Goal: Connect with others: Connect with others

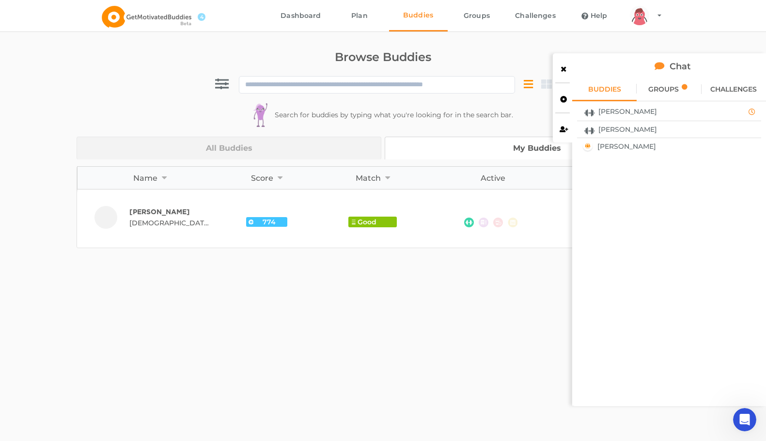
click at [612, 111] on span "[PERSON_NAME]" at bounding box center [627, 112] width 59 height 8
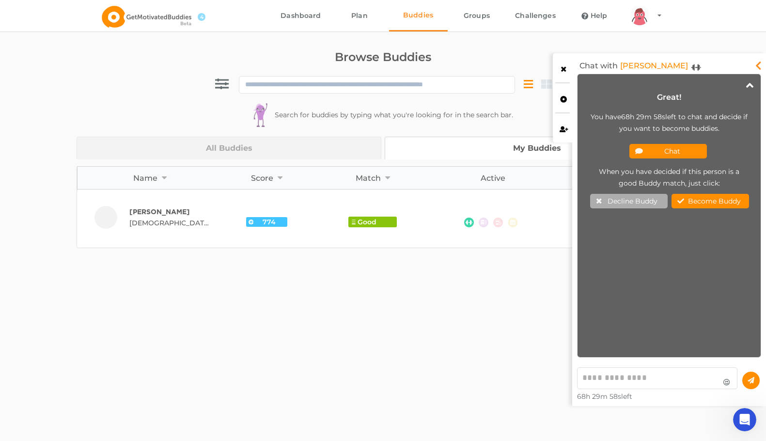
scroll to position [278, 178]
click at [681, 153] on button "Chat" at bounding box center [668, 151] width 78 height 15
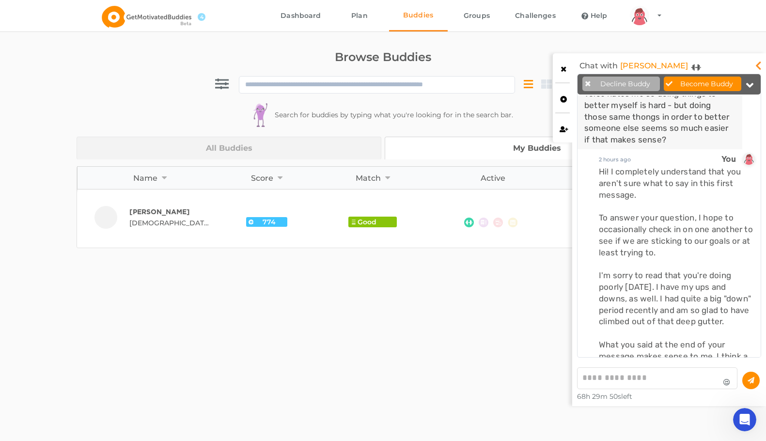
scroll to position [120, 0]
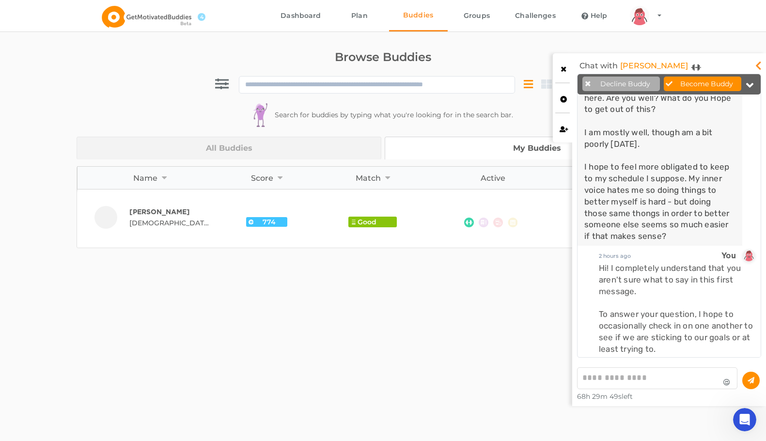
click at [562, 66] on icon at bounding box center [564, 67] width 8 height 7
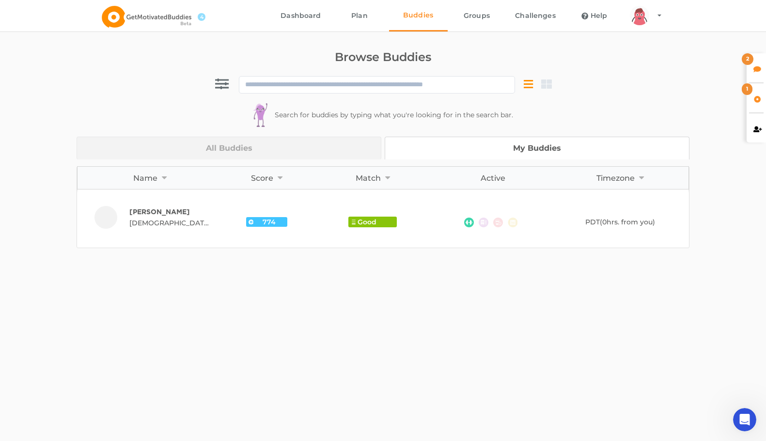
click at [758, 71] on icon at bounding box center [757, 67] width 8 height 7
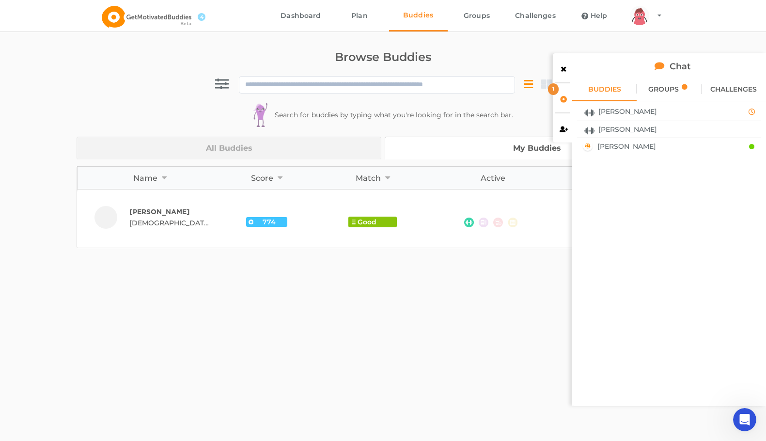
click at [659, 110] on div "[PERSON_NAME]" at bounding box center [660, 111] width 161 height 13
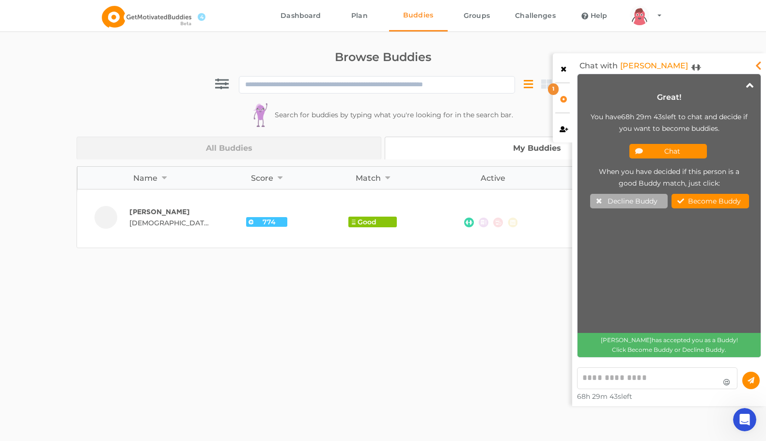
scroll to position [278, 178]
click at [716, 201] on button "Become Buddy" at bounding box center [710, 201] width 78 height 15
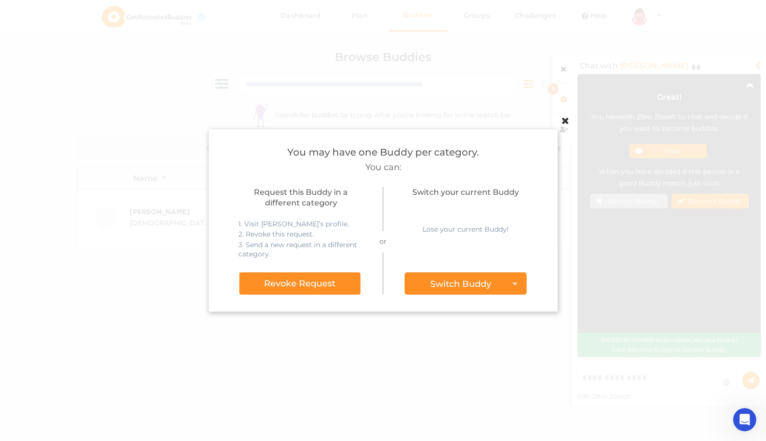
click at [472, 286] on div "Switch Buddy" at bounding box center [460, 284] width 61 height 9
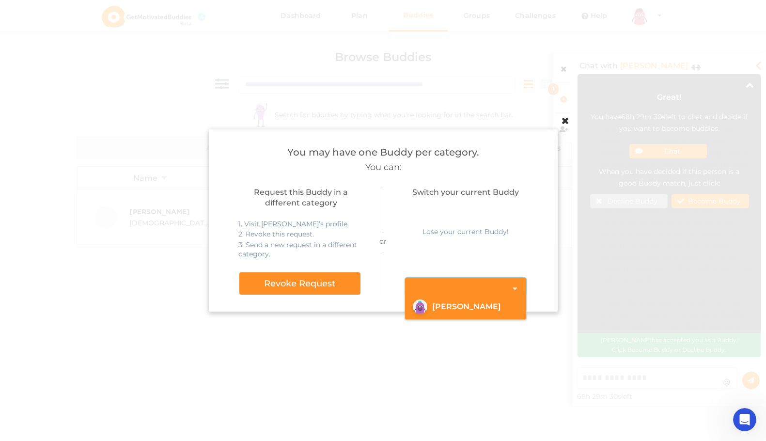
click at [468, 302] on div "arms Created with Sketch. legs Created with Sketch. hairs/back/hair11 Created w…" at bounding box center [465, 306] width 106 height 15
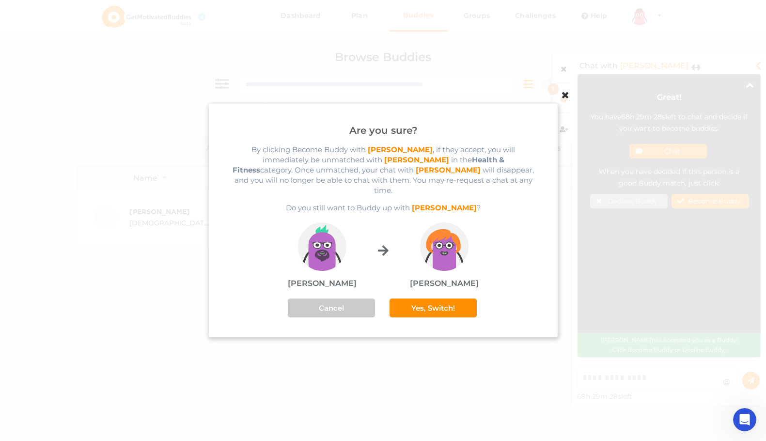
click at [435, 303] on button "Yes, Switch!" at bounding box center [433, 307] width 87 height 19
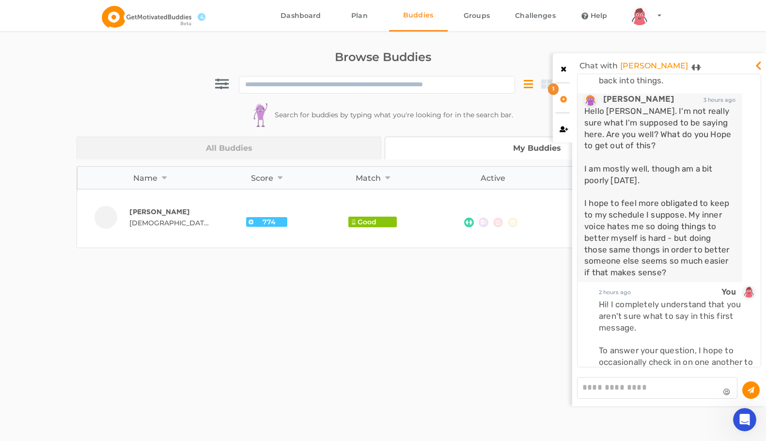
scroll to position [0, 0]
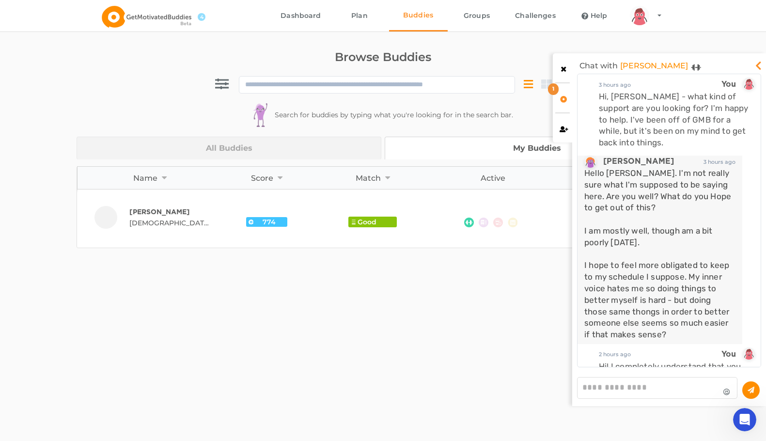
click at [561, 99] on icon at bounding box center [564, 97] width 8 height 7
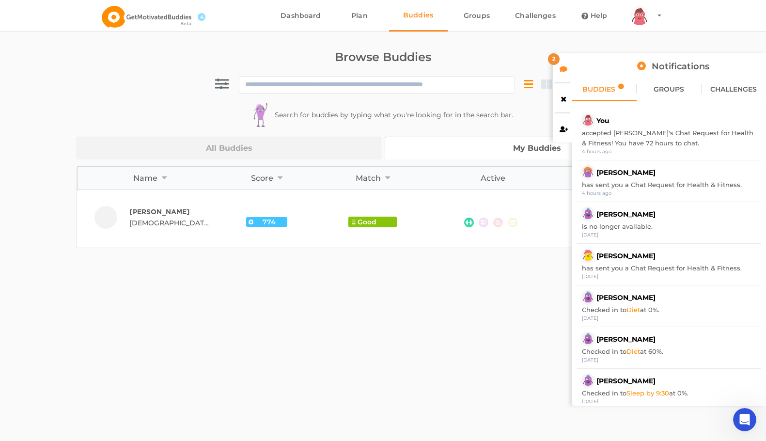
click at [563, 74] on div "2" at bounding box center [562, 67] width 19 height 29
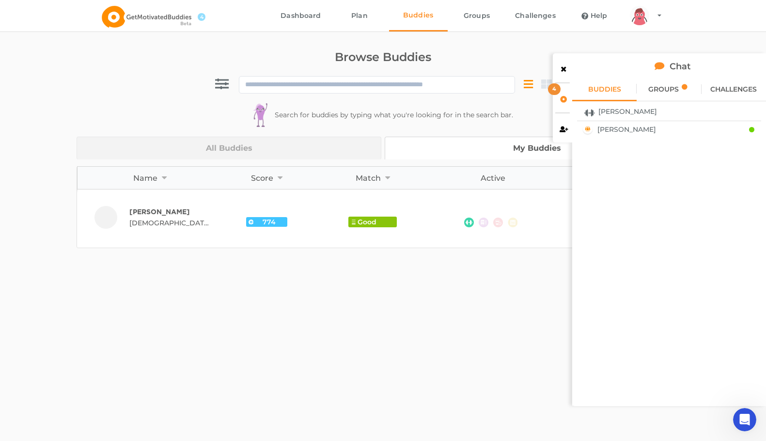
click at [610, 126] on span "[PERSON_NAME]" at bounding box center [626, 129] width 59 height 8
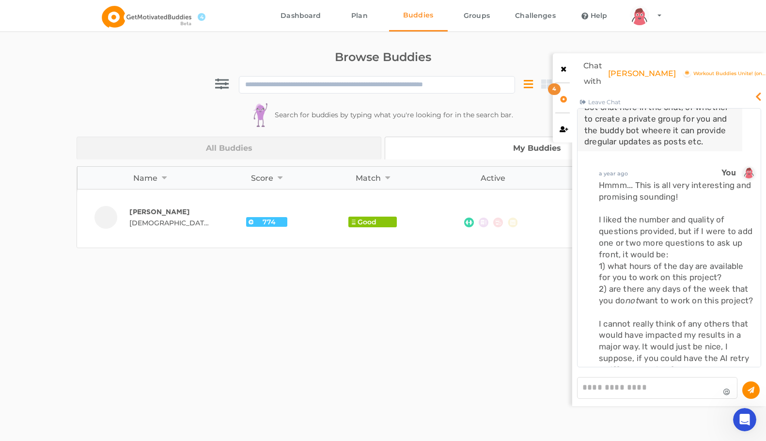
scroll to position [3980, 0]
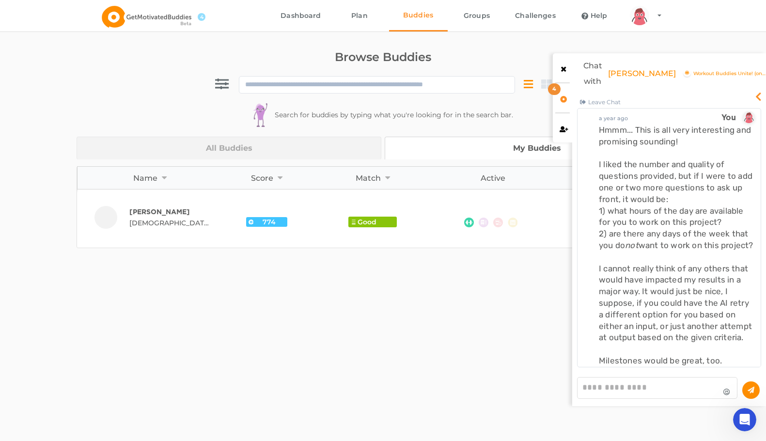
click at [562, 64] on icon at bounding box center [564, 67] width 8 height 7
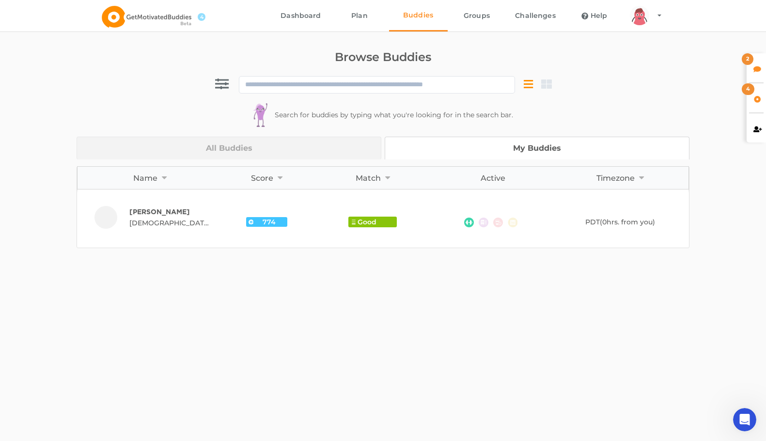
click at [752, 67] on div "2" at bounding box center [756, 67] width 19 height 29
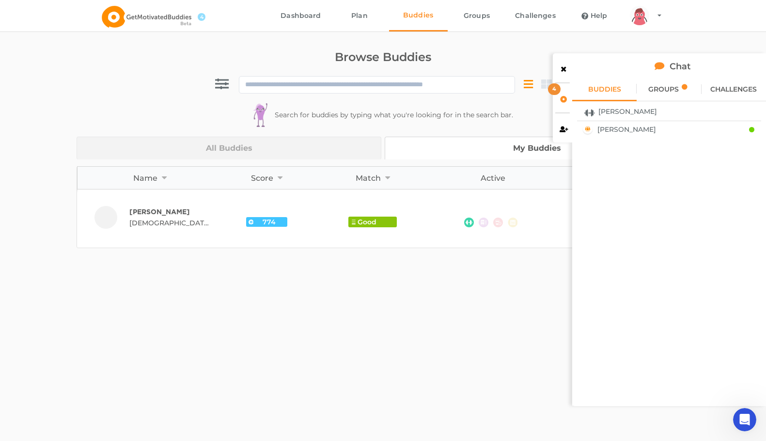
click at [674, 89] on span "GROUPS" at bounding box center [663, 89] width 31 height 7
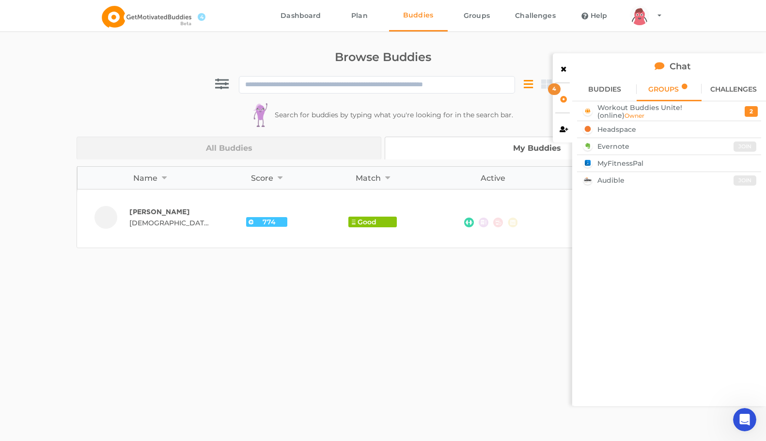
click at [699, 109] on span "Workout Buddies Unite! (online) Owner" at bounding box center [661, 112] width 128 height 16
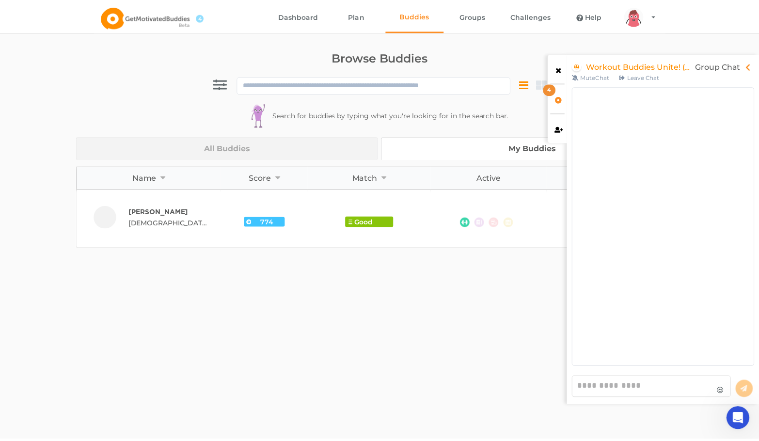
scroll to position [348, 189]
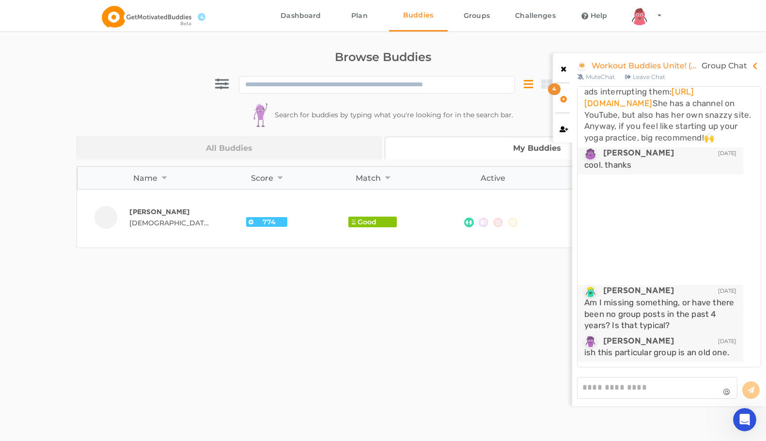
click at [649, 65] on link "Workout Buddies Unite! (online)" at bounding box center [645, 66] width 107 height 16
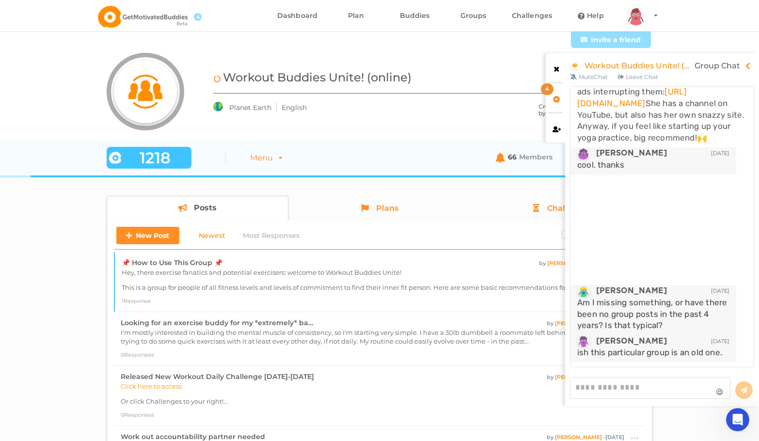
click at [559, 97] on icon at bounding box center [556, 97] width 8 height 7
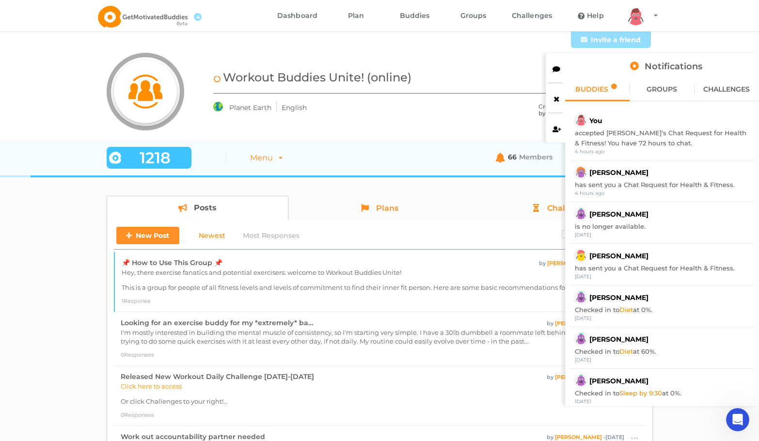
click at [608, 90] on span "BUDDIES" at bounding box center [591, 89] width 33 height 7
click at [556, 95] on icon at bounding box center [556, 97] width 8 height 7
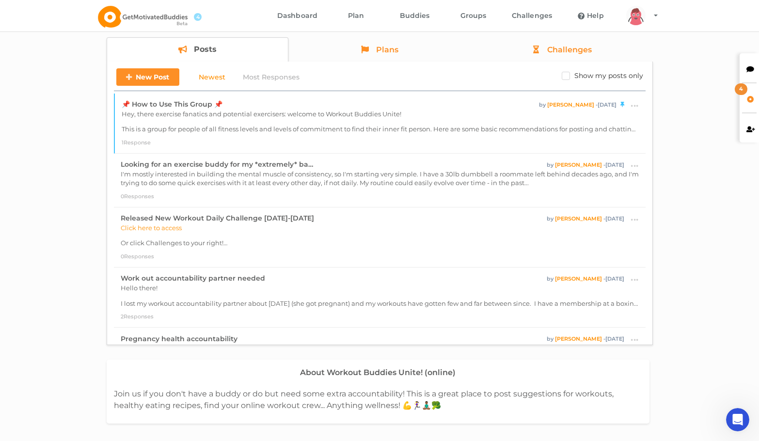
scroll to position [194, 0]
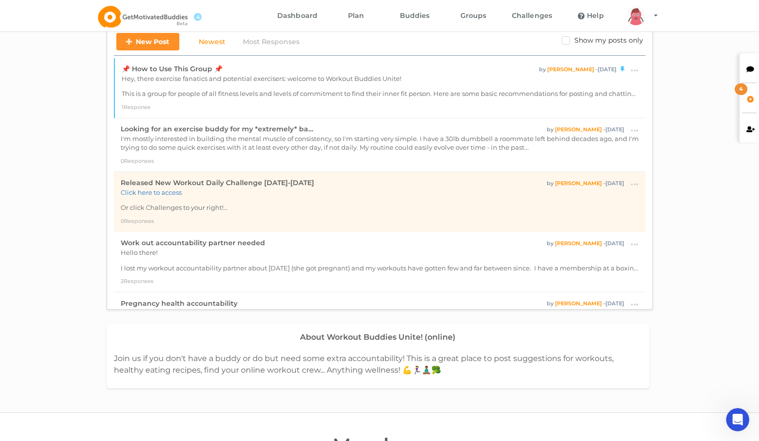
click at [173, 193] on link "Click here to access" at bounding box center [151, 192] width 61 height 8
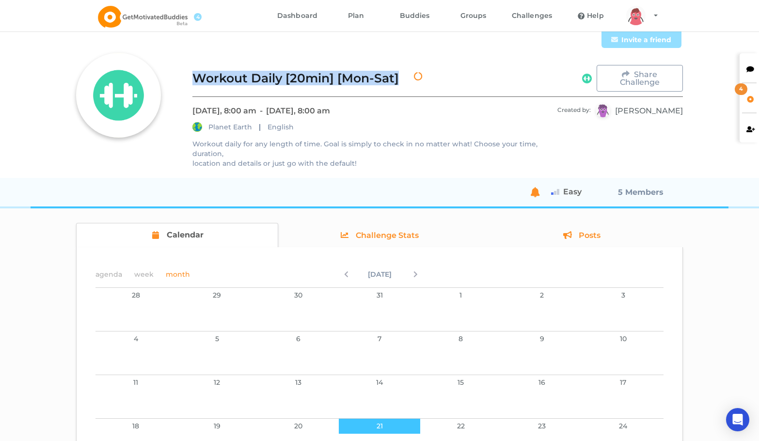
drag, startPoint x: 194, startPoint y: 73, endPoint x: 390, endPoint y: 83, distance: 197.0
click at [390, 83] on div "Workout Daily [20min] [Mon-Sat]" at bounding box center [308, 78] width 233 height 27
copy div "Workout Daily [20min] [Mon-Sat]"
click at [751, 94] on div "4" at bounding box center [748, 97] width 19 height 29
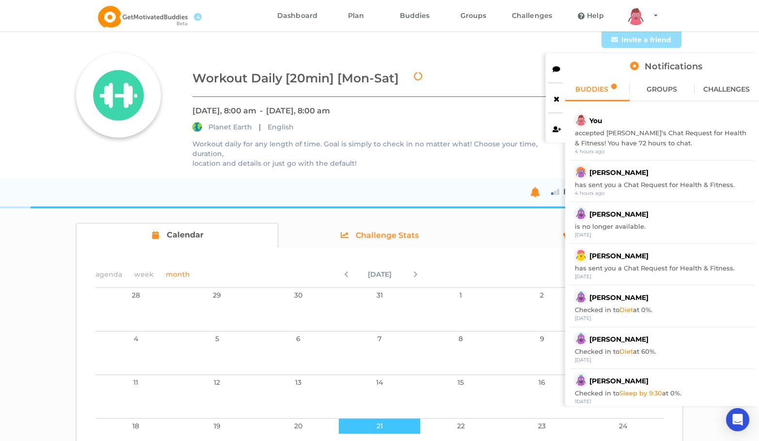
click at [559, 96] on icon at bounding box center [556, 97] width 8 height 7
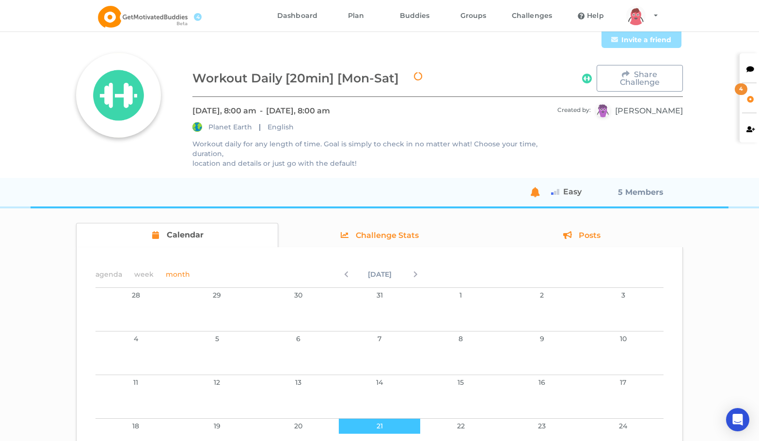
click at [394, 58] on div "Workout Daily [20min] [Mon-Sat] Share Challenge Jul 25th , 8:00 am - Aug 20th ,…" at bounding box center [379, 110] width 607 height 115
